Goal: Task Accomplishment & Management: Use online tool/utility

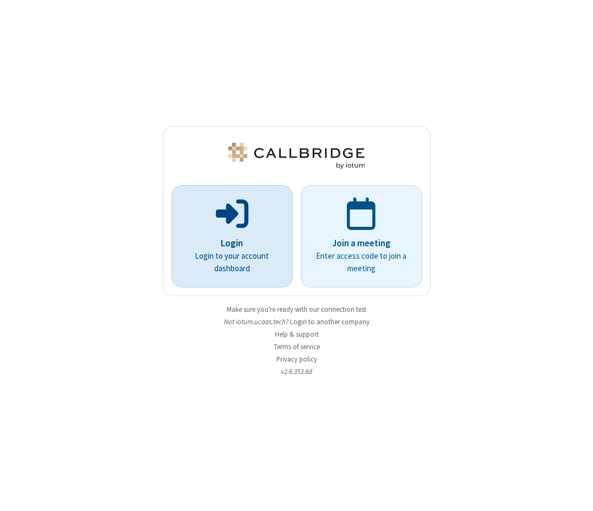
click at [243, 241] on p "Login" at bounding box center [232, 244] width 91 height 14
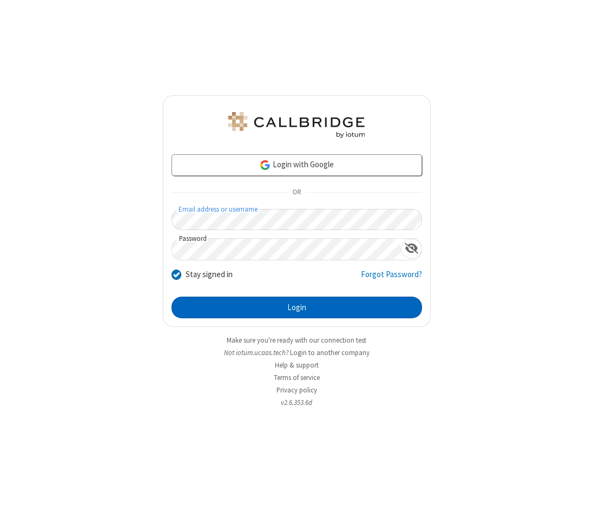
click at [251, 316] on button "Login" at bounding box center [297, 308] width 251 height 22
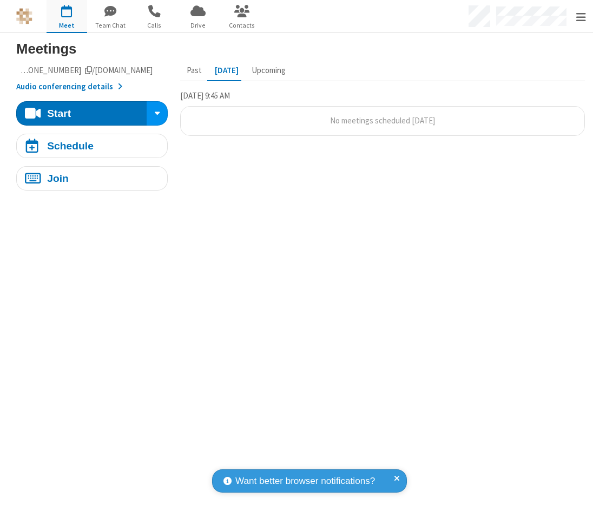
click at [400, 478] on span at bounding box center [397, 481] width 6 height 14
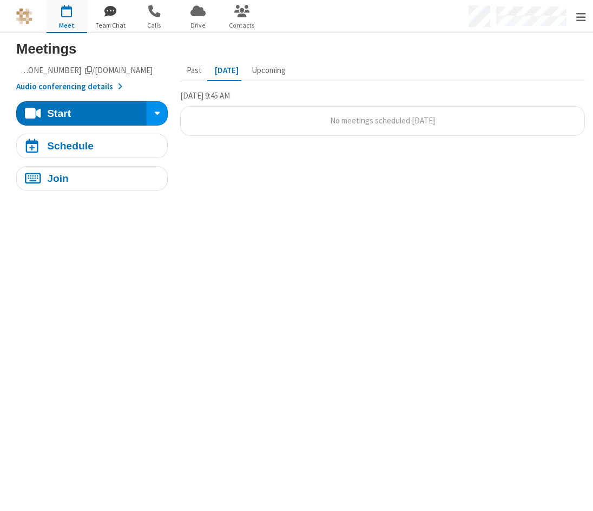
click at [129, 18] on span "button" at bounding box center [110, 11] width 41 height 18
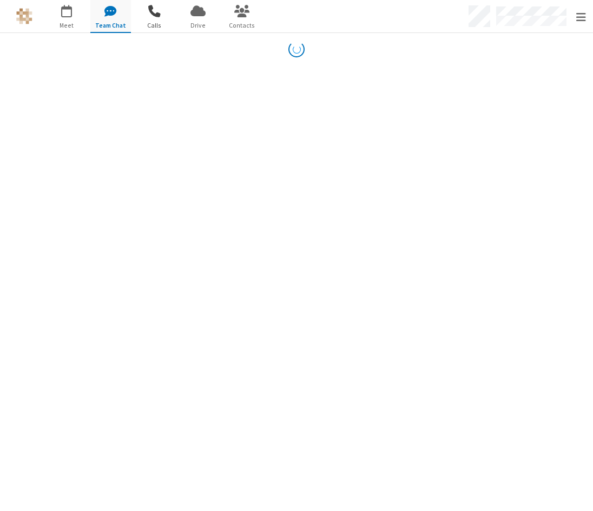
click at [148, 15] on span "button" at bounding box center [154, 11] width 41 height 18
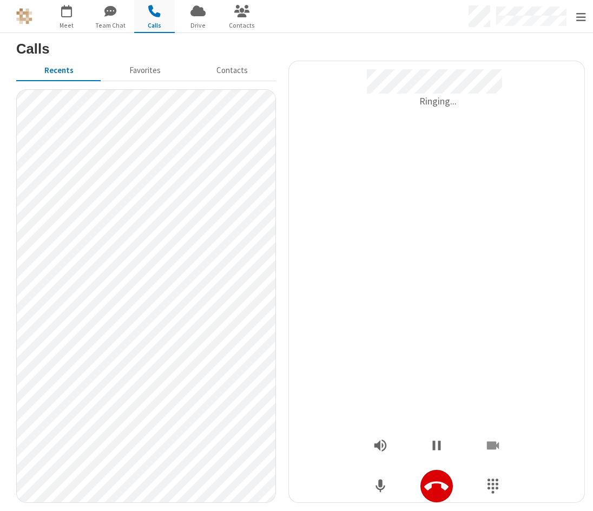
click at [445, 477] on button "Hangup" at bounding box center [437, 486] width 32 height 32
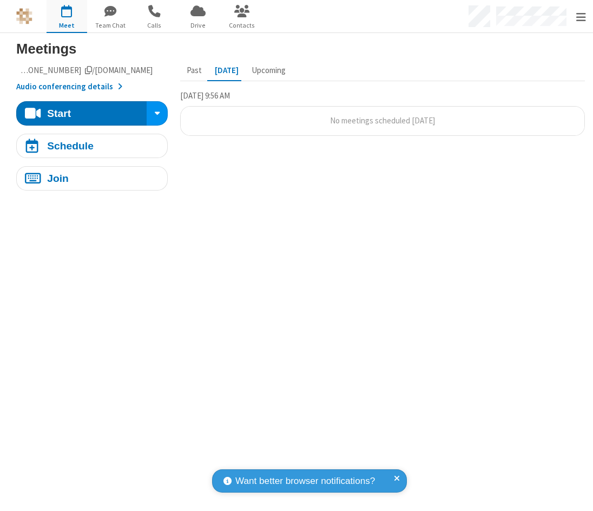
drag, startPoint x: 304, startPoint y: 136, endPoint x: 310, endPoint y: 139, distance: 6.3
click at [305, 136] on section "Tuesday, October 14, 9:56 AM No meetings scheduled today" at bounding box center [382, 116] width 405 height 55
click at [382, 211] on section "Meetings Meeting link ucaas-tech.callbridge.rocks/conf/call/7717799 Audio confe…" at bounding box center [296, 272] width 593 height 478
click at [561, 128] on li "No meetings scheduled today" at bounding box center [383, 121] width 404 height 29
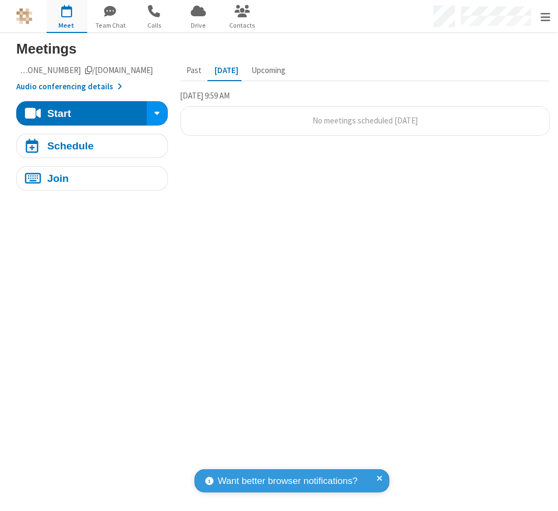
click at [480, 316] on section "Meetings Meeting link [DOMAIN_NAME]/conf/call/7717799 Audio conferencing detail…" at bounding box center [279, 272] width 558 height 478
click at [346, 221] on section "Meetings Meeting link ucaas-tech.callbridge.rocks/conf/call/7717799 Audio confe…" at bounding box center [279, 272] width 558 height 478
